Goal: Find specific page/section: Find specific page/section

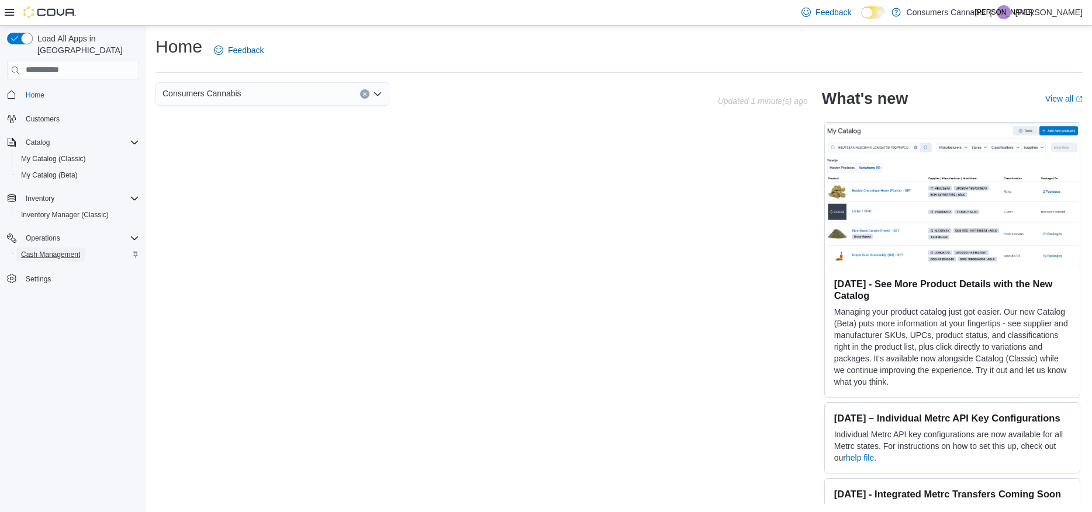
click at [63, 250] on span "Cash Management" at bounding box center [50, 254] width 59 height 9
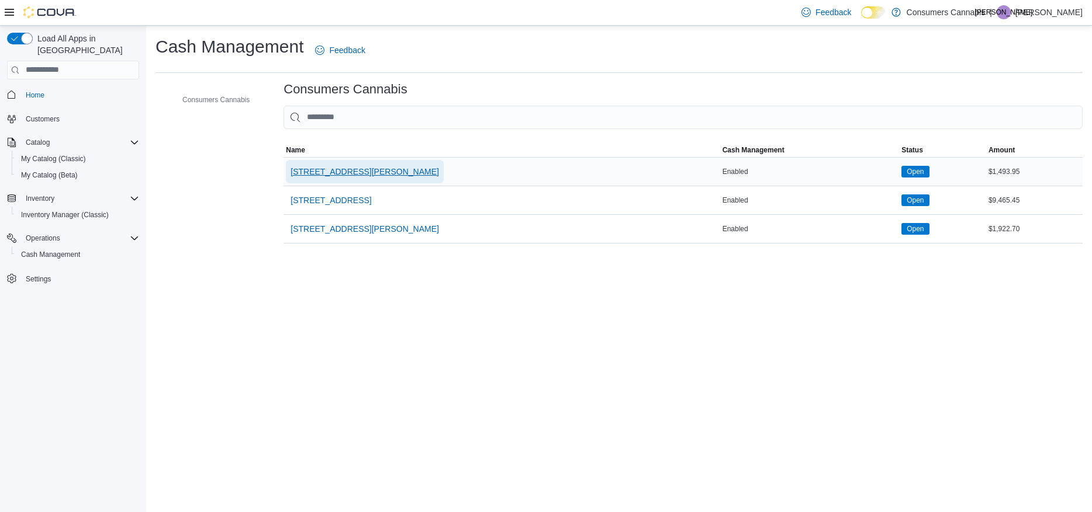
click at [367, 176] on span "[STREET_ADDRESS][PERSON_NAME]" at bounding box center [364, 172] width 148 height 12
